Goal: Navigation & Orientation: Find specific page/section

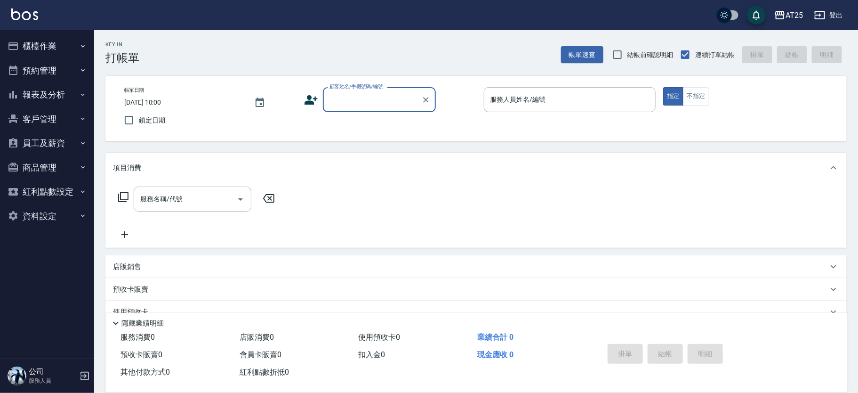
click at [60, 100] on button "報表及分析" at bounding box center [47, 94] width 87 height 24
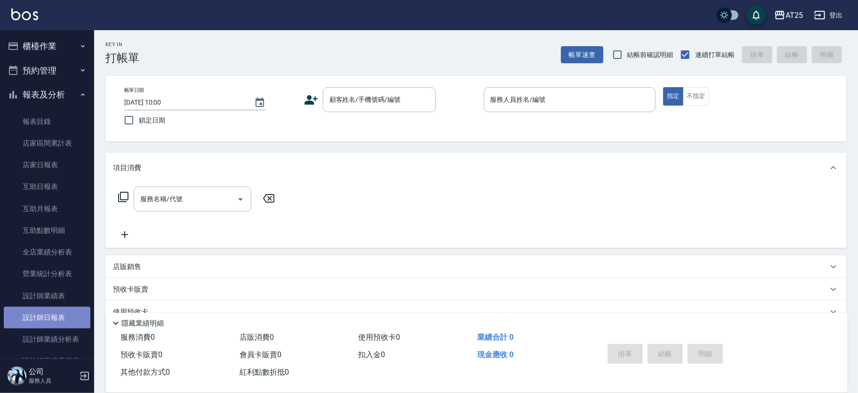
click at [48, 319] on link "設計師日報表" at bounding box center [47, 317] width 87 height 22
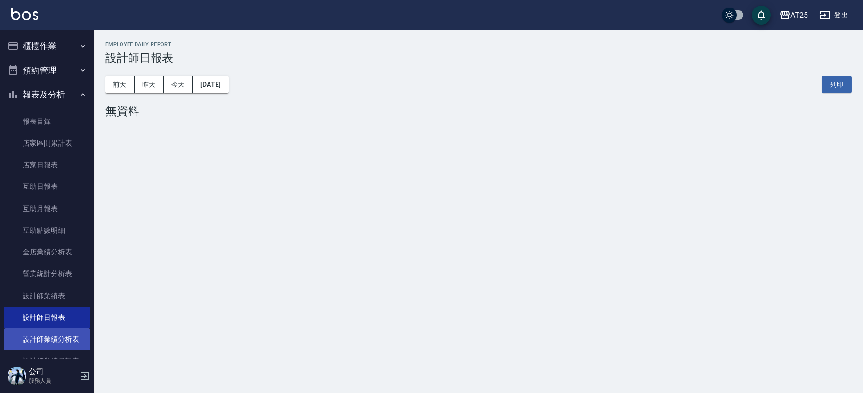
click at [66, 338] on link "設計師業績分析表" at bounding box center [47, 339] width 87 height 22
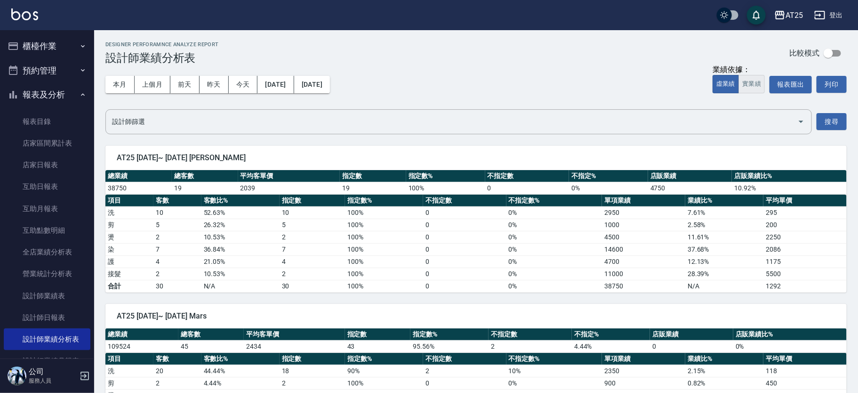
click at [749, 82] on button "實業績" at bounding box center [751, 84] width 26 height 18
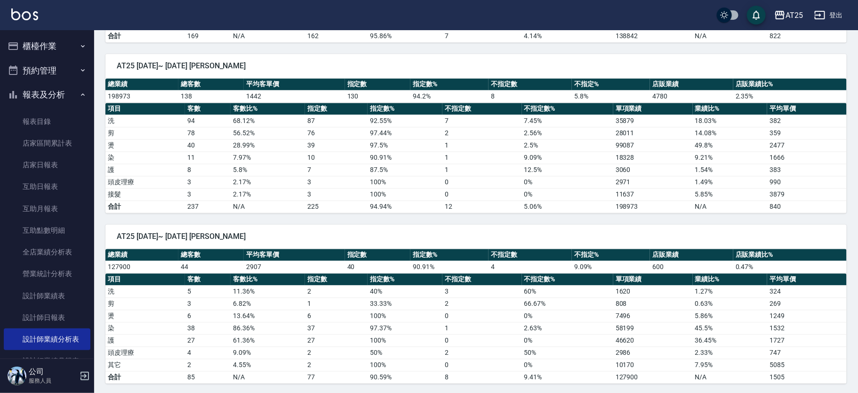
scroll to position [878, 0]
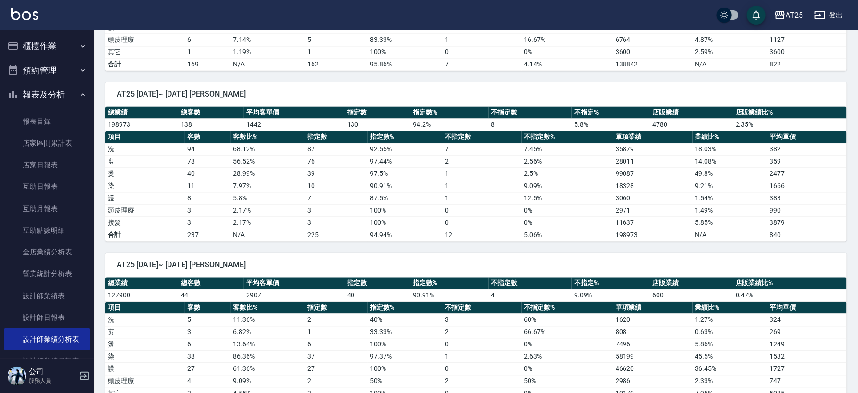
click at [33, 42] on button "櫃檯作業" at bounding box center [47, 46] width 87 height 24
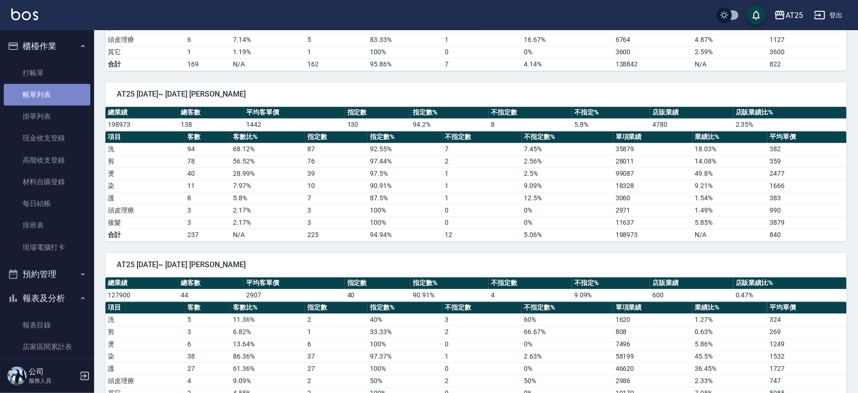
click at [64, 101] on link "帳單列表" at bounding box center [47, 95] width 87 height 22
